Goal: Check status: Check status

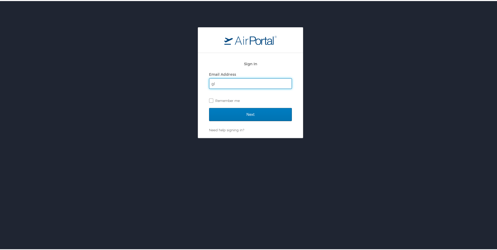
type input "[EMAIL_ADDRESS][DOMAIN_NAME]"
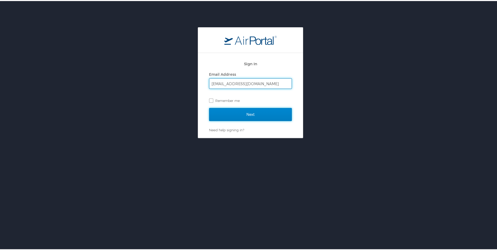
click at [253, 114] on input "Next" at bounding box center [250, 113] width 83 height 13
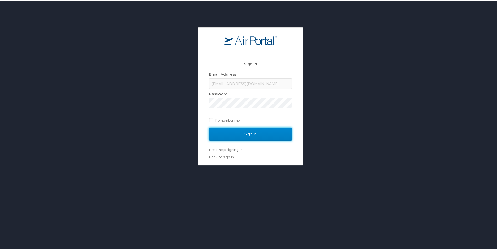
click at [251, 130] on input "Sign In" at bounding box center [250, 133] width 83 height 13
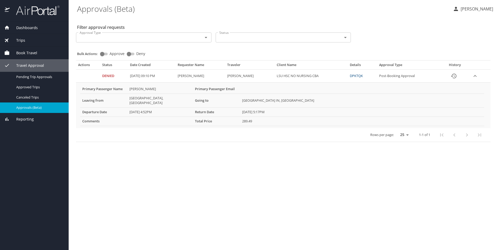
select select "US"
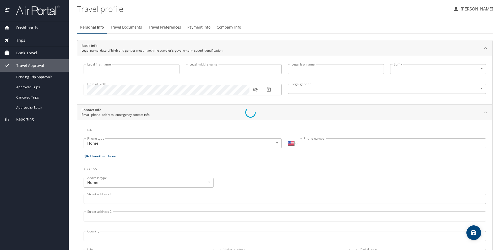
type input "GEREMIE"
type input "LOUPE"
type input "Undisclosed"
select select "US"
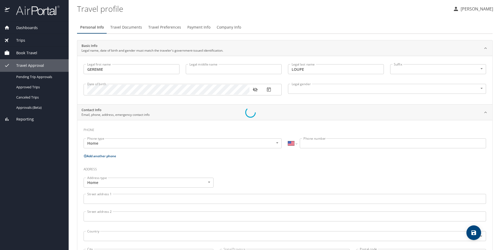
select select "US"
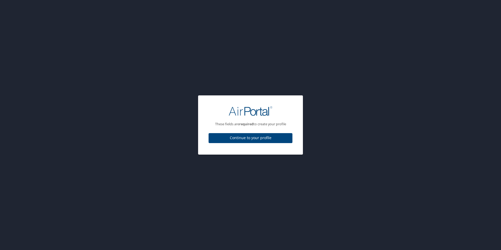
click at [256, 139] on span "Continue to your profile" at bounding box center [250, 138] width 75 height 7
select select "US"
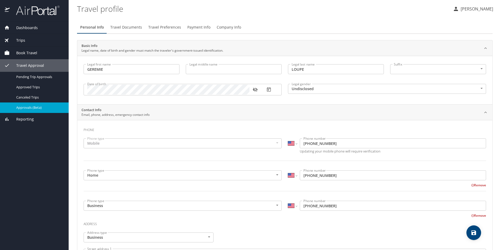
click at [23, 108] on span "Approvals (Beta)" at bounding box center [39, 107] width 46 height 5
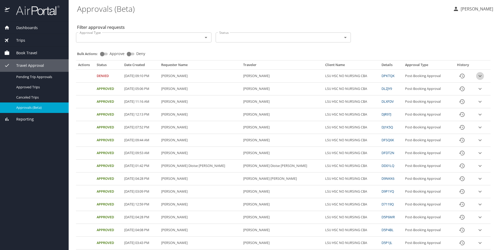
click at [477, 76] on button "expand row" at bounding box center [480, 76] width 8 height 8
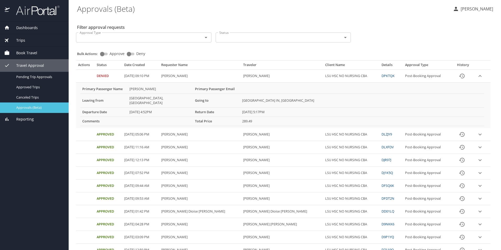
click at [32, 106] on span "Approvals (Beta)" at bounding box center [39, 107] width 46 height 5
drag, startPoint x: 21, startPoint y: 175, endPoint x: 22, endPoint y: 172, distance: 2.8
click at [21, 175] on div "Dashboards My Travel Dashboard Trips Current / Future Trips Past Trips Trips Mi…" at bounding box center [34, 135] width 69 height 229
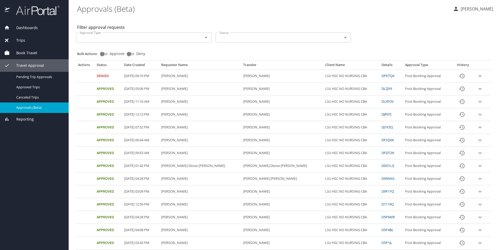
select select "US"
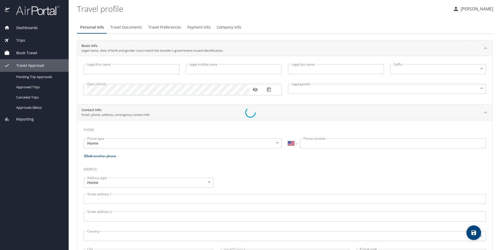
type input "GEREMIE"
type input "LOUPE"
type input "Undisclosed"
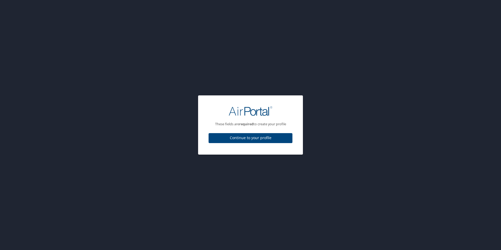
click at [257, 138] on span "Continue to your profile" at bounding box center [250, 138] width 75 height 7
select select "US"
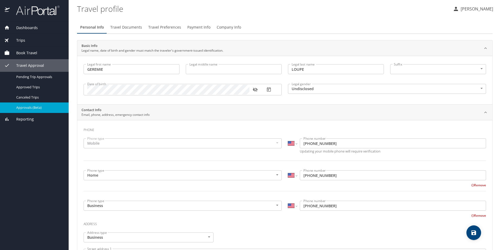
click at [35, 107] on span "Approvals (Beta)" at bounding box center [39, 107] width 46 height 5
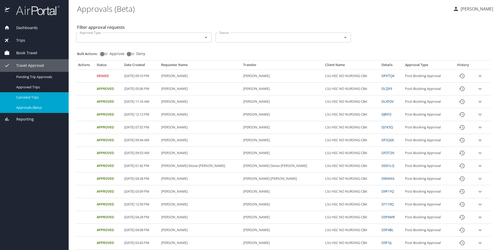
click at [36, 97] on span "Canceled Trips" at bounding box center [39, 97] width 46 height 5
select select "US"
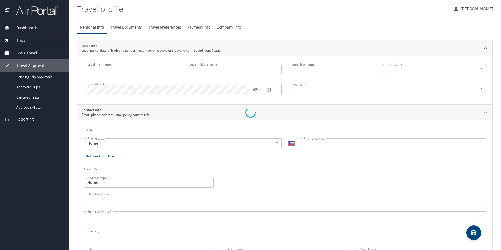
type input "GEREMIE"
type input "LOUPE"
type input "Undisclosed"
select select "US"
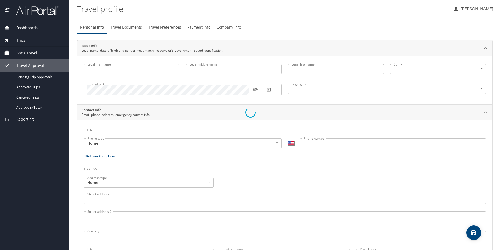
select select "US"
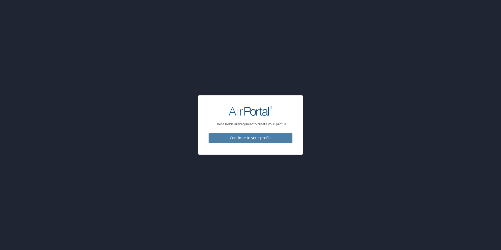
click at [270, 137] on span "Continue to your profile" at bounding box center [250, 138] width 75 height 7
select select "US"
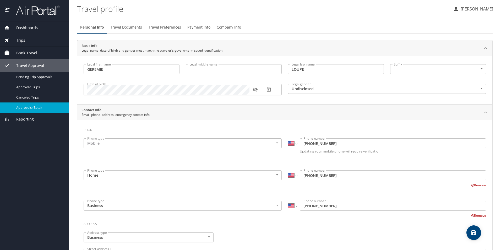
click at [23, 106] on span "Approvals (Beta)" at bounding box center [39, 107] width 46 height 5
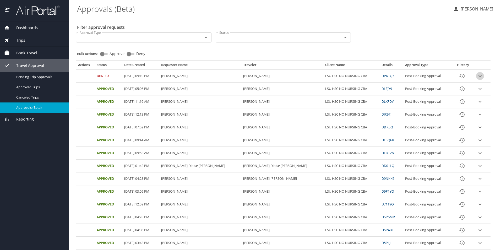
click at [477, 77] on icon "expand row" at bounding box center [480, 76] width 6 height 6
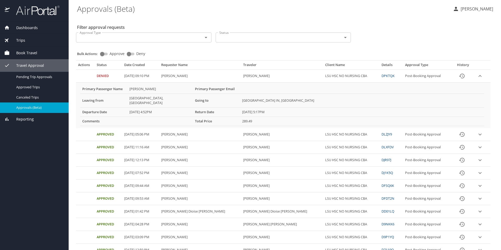
click at [183, 53] on div "Bulk Actions: Approve Deny" at bounding box center [285, 52] width 416 height 12
click at [106, 77] on td "Denied" at bounding box center [109, 76] width 28 height 13
click at [20, 106] on span "Approvals (Beta)" at bounding box center [39, 107] width 46 height 5
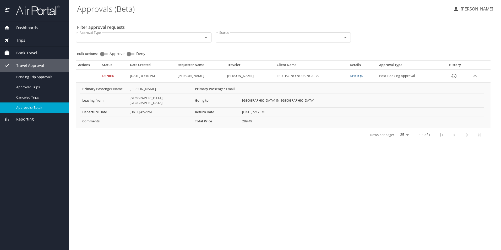
select select "US"
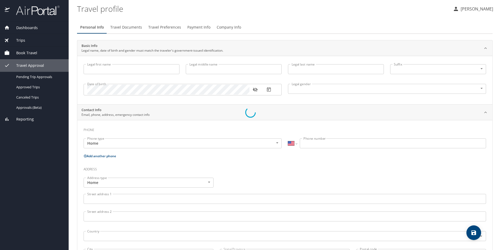
type input "GEREMIE"
type input "LOUPE"
type input "Undisclosed"
select select "US"
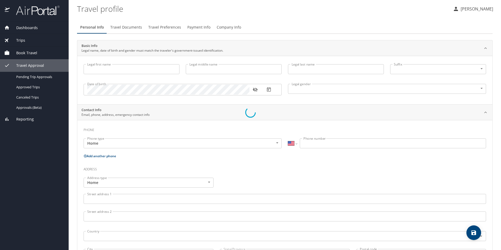
select select "US"
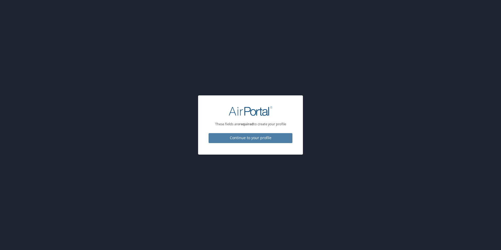
click at [270, 139] on span "Continue to your profile" at bounding box center [250, 138] width 75 height 7
select select "US"
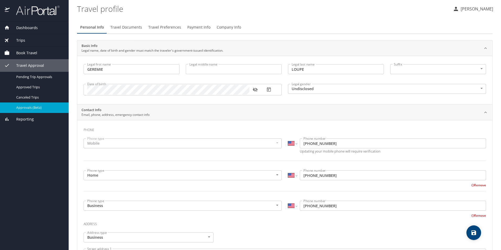
click at [25, 107] on span "Approvals (Beta)" at bounding box center [39, 107] width 46 height 5
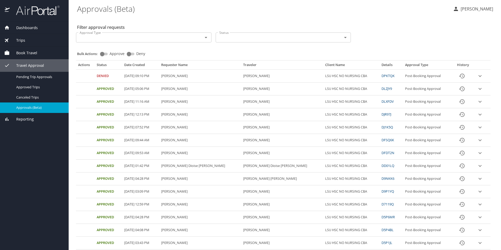
click at [99, 78] on td "Denied" at bounding box center [109, 76] width 28 height 13
click at [100, 77] on td "Denied" at bounding box center [109, 76] width 28 height 13
click at [477, 76] on icon "expand row" at bounding box center [480, 76] width 6 height 6
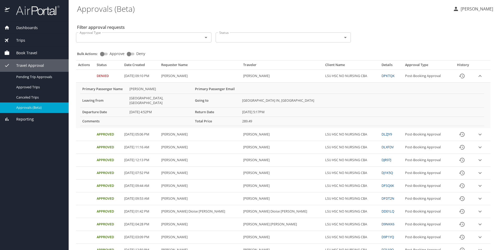
click at [105, 74] on td "Denied" at bounding box center [109, 76] width 28 height 13
